Goal: Navigation & Orientation: Understand site structure

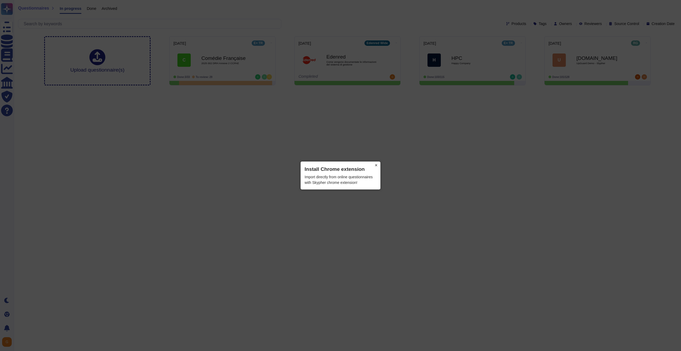
click at [375, 166] on button "×" at bounding box center [376, 164] width 9 height 7
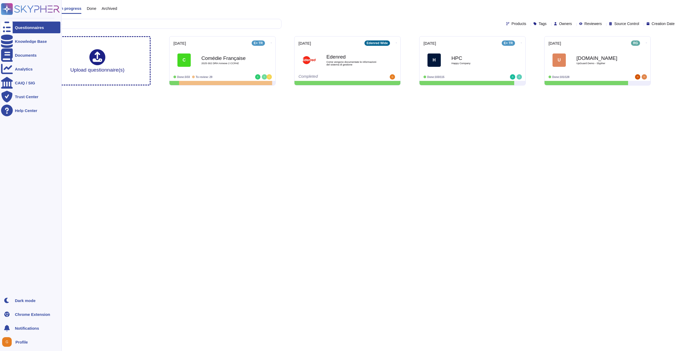
click at [11, 157] on ul "Questionnaires Knowledge Base Documents Analytics CAIQ / SIG Trust Center Help …" at bounding box center [30, 157] width 59 height 270
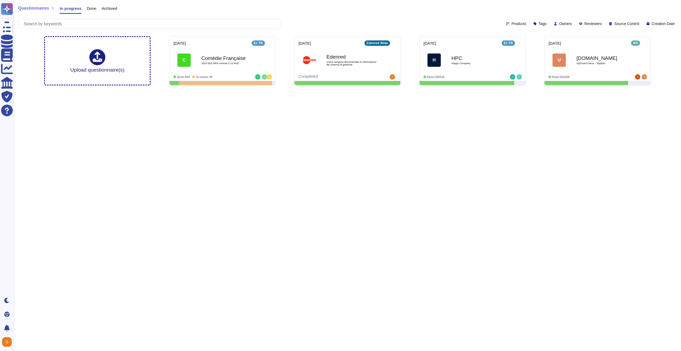
click at [143, 90] on html "Questionnaires Knowledge Base Documents Analytics CAIQ / SIG Trust Center Help …" at bounding box center [340, 45] width 681 height 90
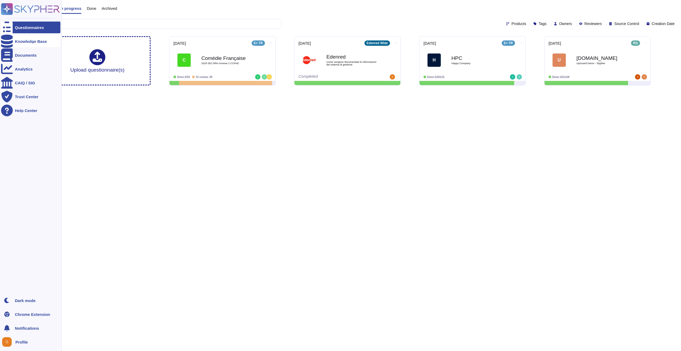
click at [17, 43] on div "Knowledge Base" at bounding box center [30, 41] width 59 height 12
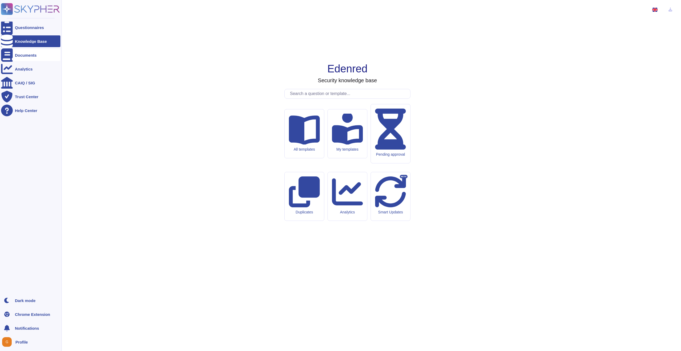
click at [28, 53] on div "Documents" at bounding box center [26, 55] width 22 height 4
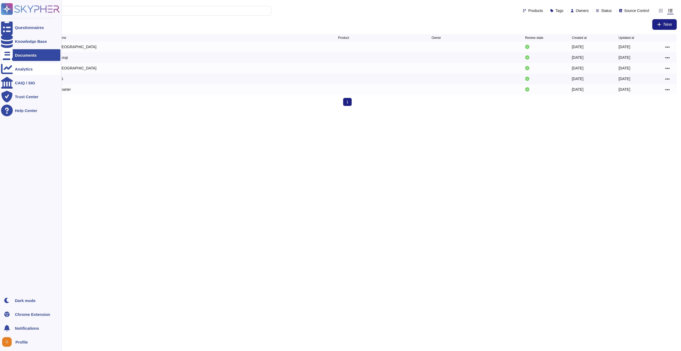
click at [11, 70] on div at bounding box center [7, 69] width 12 height 12
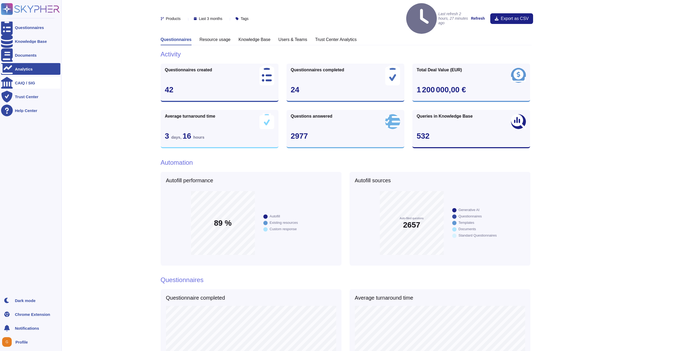
click at [25, 85] on div "CAIQ / SIG" at bounding box center [30, 83] width 59 height 12
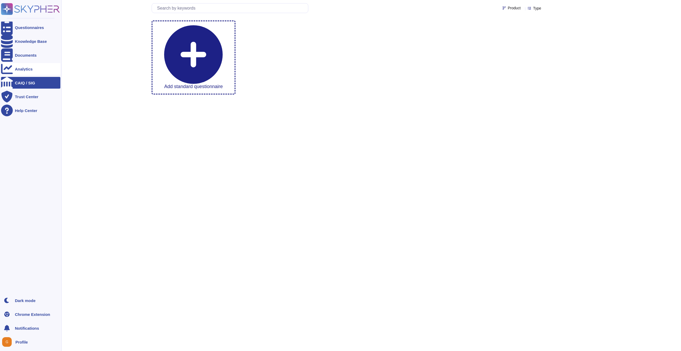
click at [26, 74] on div "Analytics" at bounding box center [30, 69] width 59 height 12
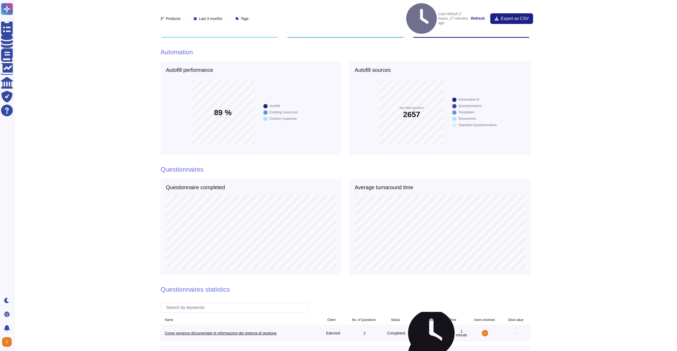
scroll to position [108, 0]
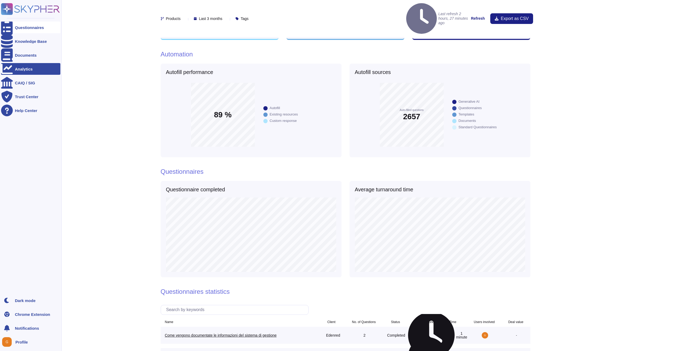
click at [8, 28] on icon at bounding box center [7, 28] width 12 height 16
